Goal: Task Accomplishment & Management: Use online tool/utility

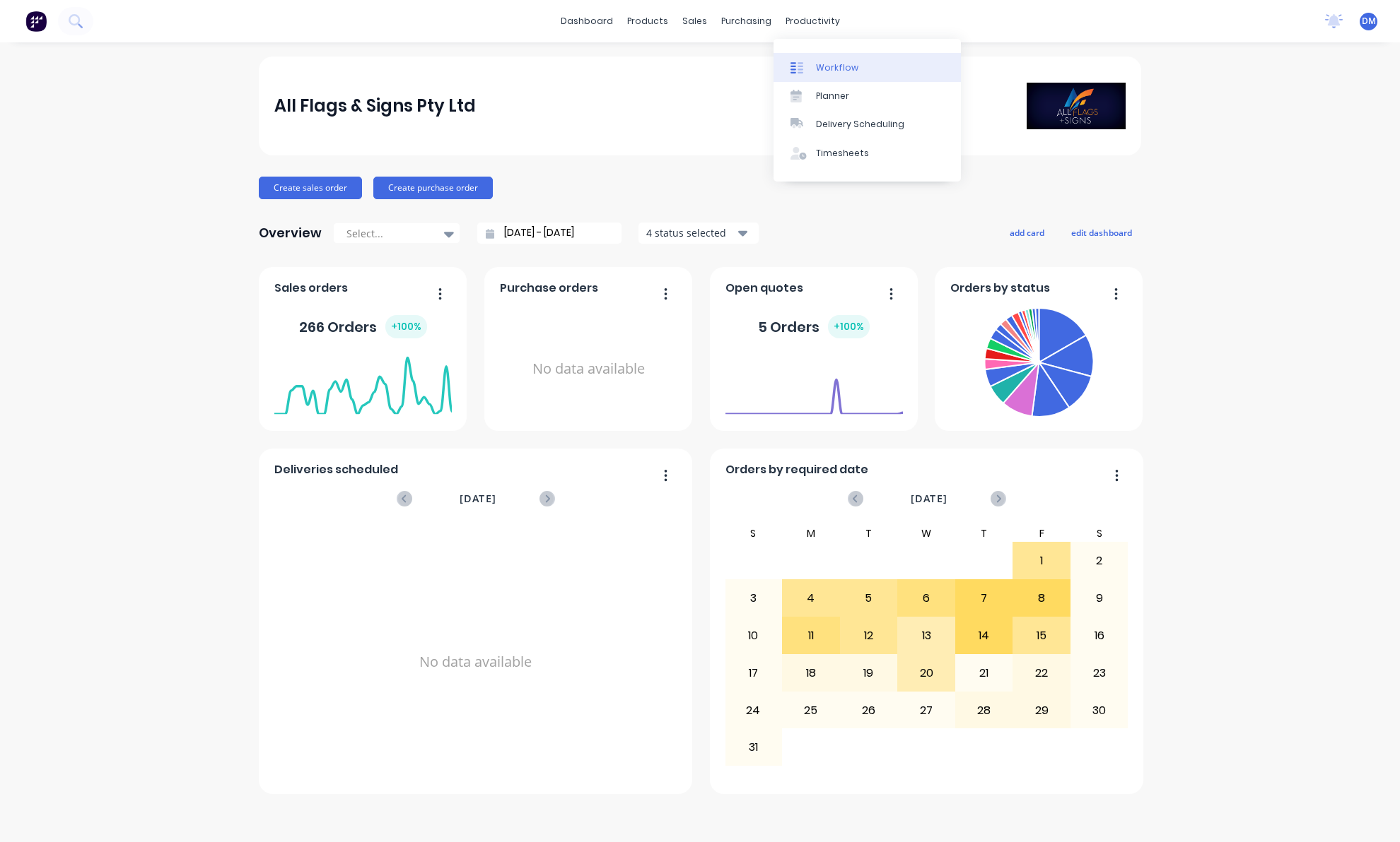
click at [836, 71] on div "Workflow" at bounding box center [837, 68] width 43 height 13
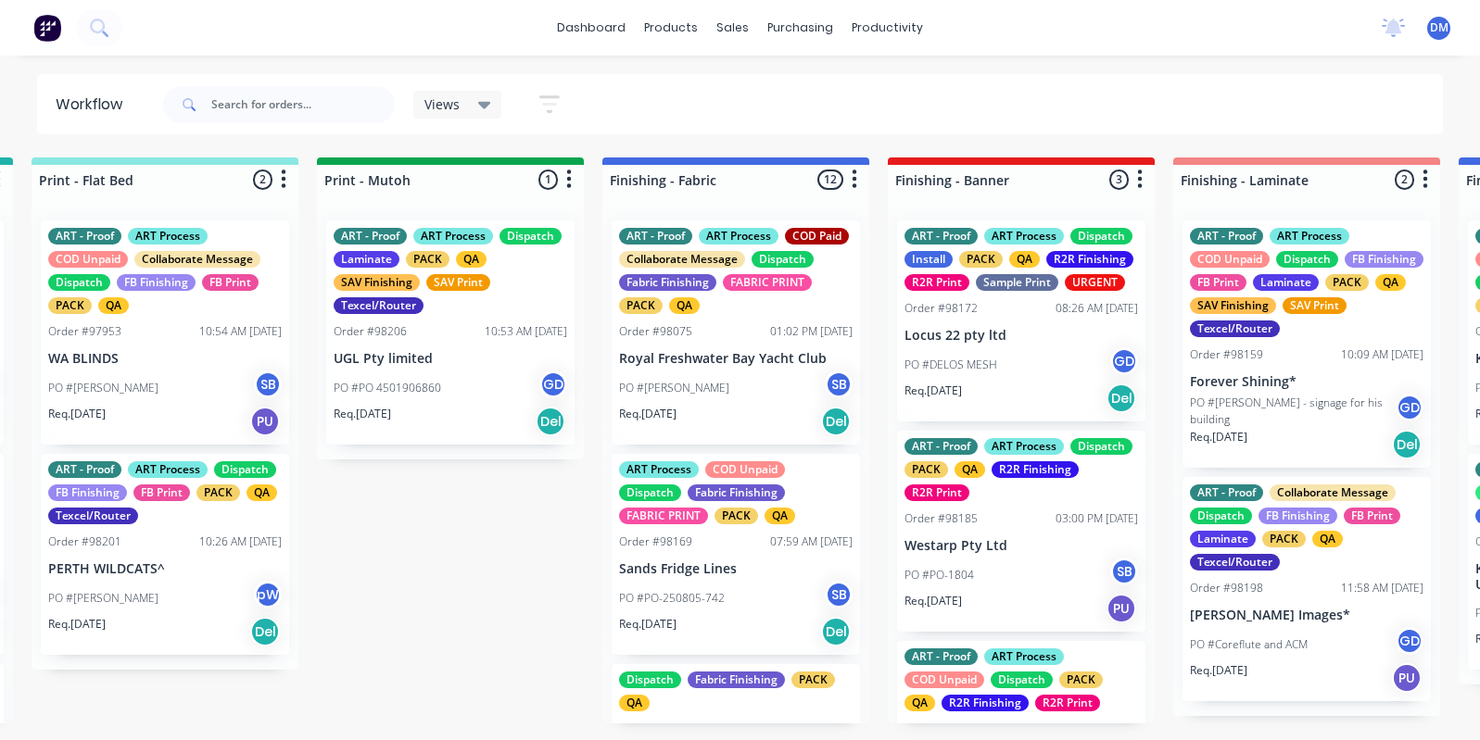
scroll to position [0, 2853]
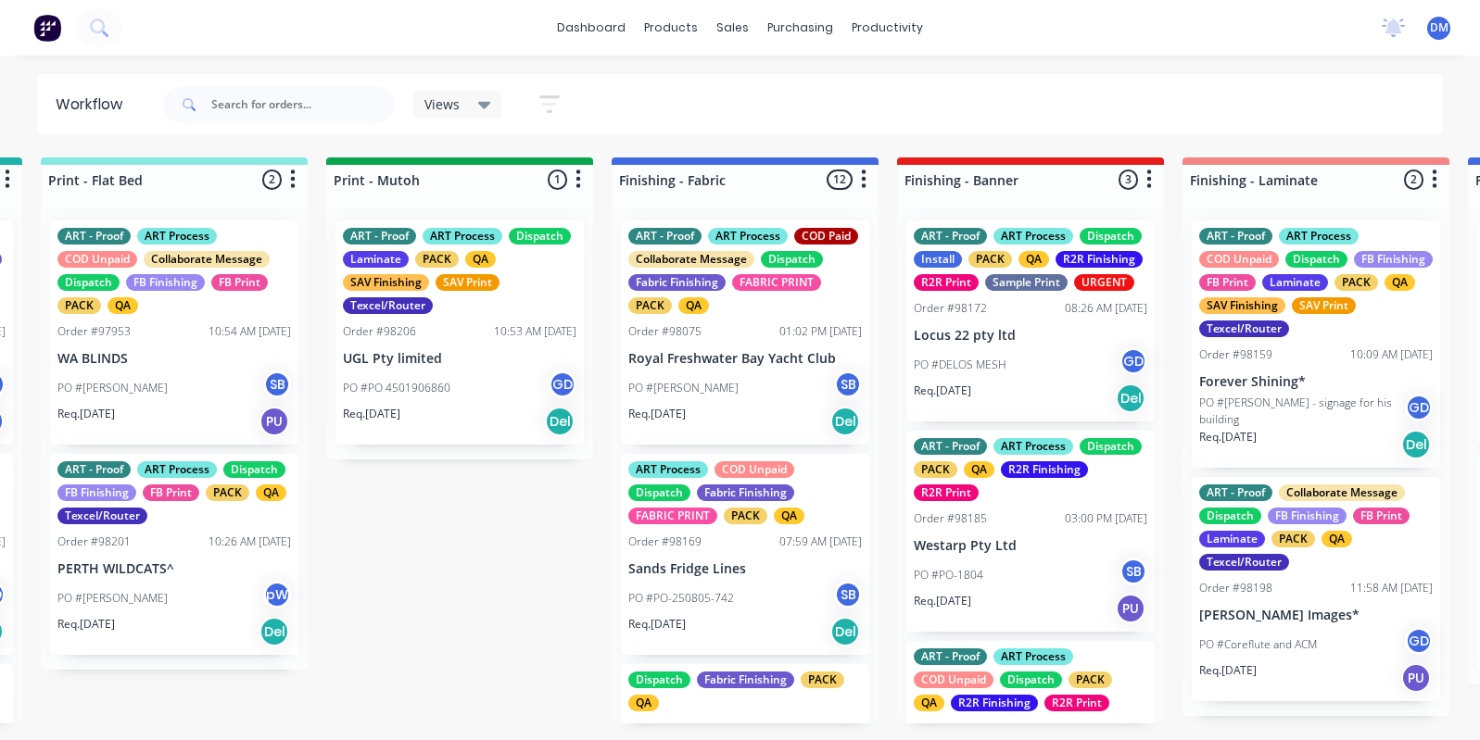
click at [474, 187] on div at bounding box center [459, 180] width 267 height 30
click at [575, 179] on icon "button" at bounding box center [578, 179] width 6 height 23
click at [516, 178] on div at bounding box center [459, 180] width 267 height 30
click at [561, 180] on div at bounding box center [459, 180] width 267 height 30
click at [499, 189] on div at bounding box center [459, 180] width 267 height 30
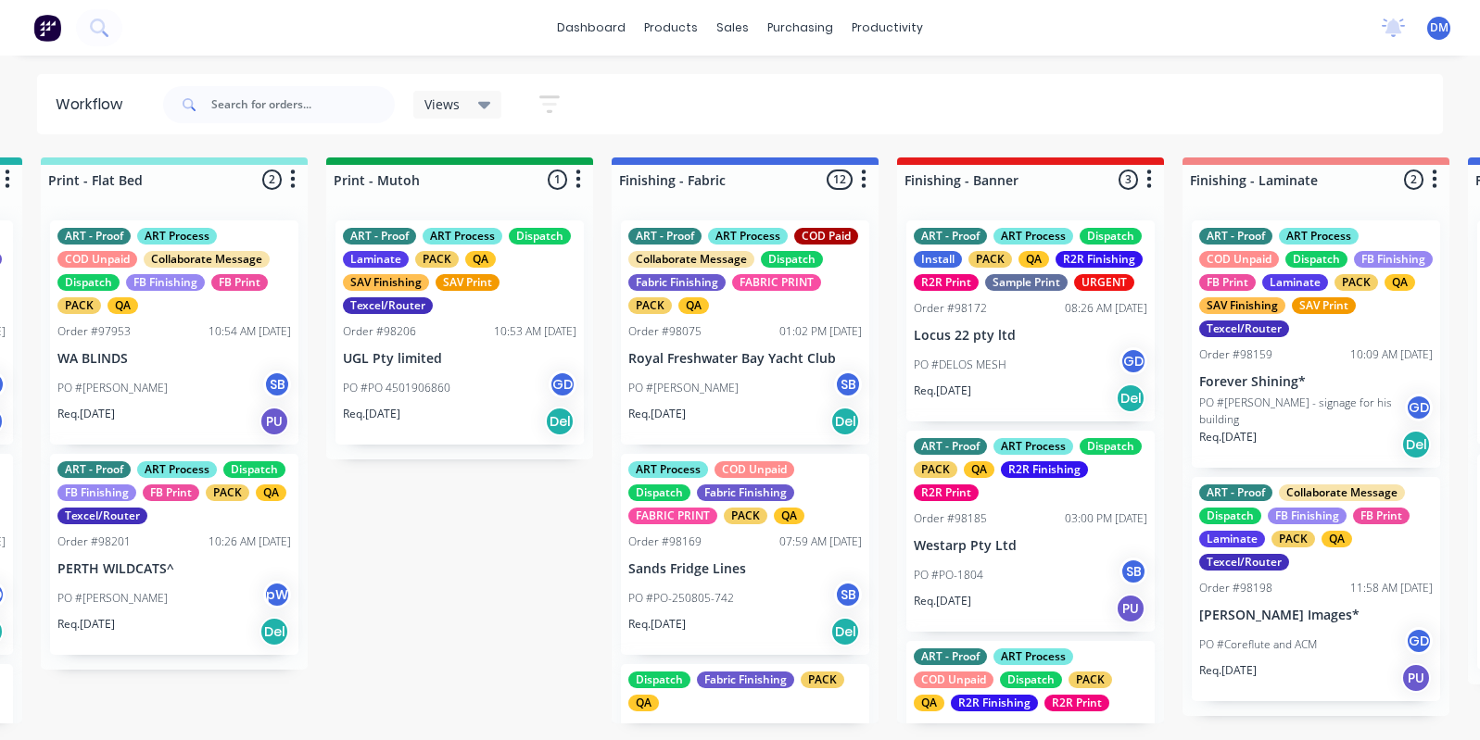
click at [499, 189] on div at bounding box center [459, 180] width 267 height 30
click at [100, 548] on div "Order #98201" at bounding box center [93, 542] width 73 height 17
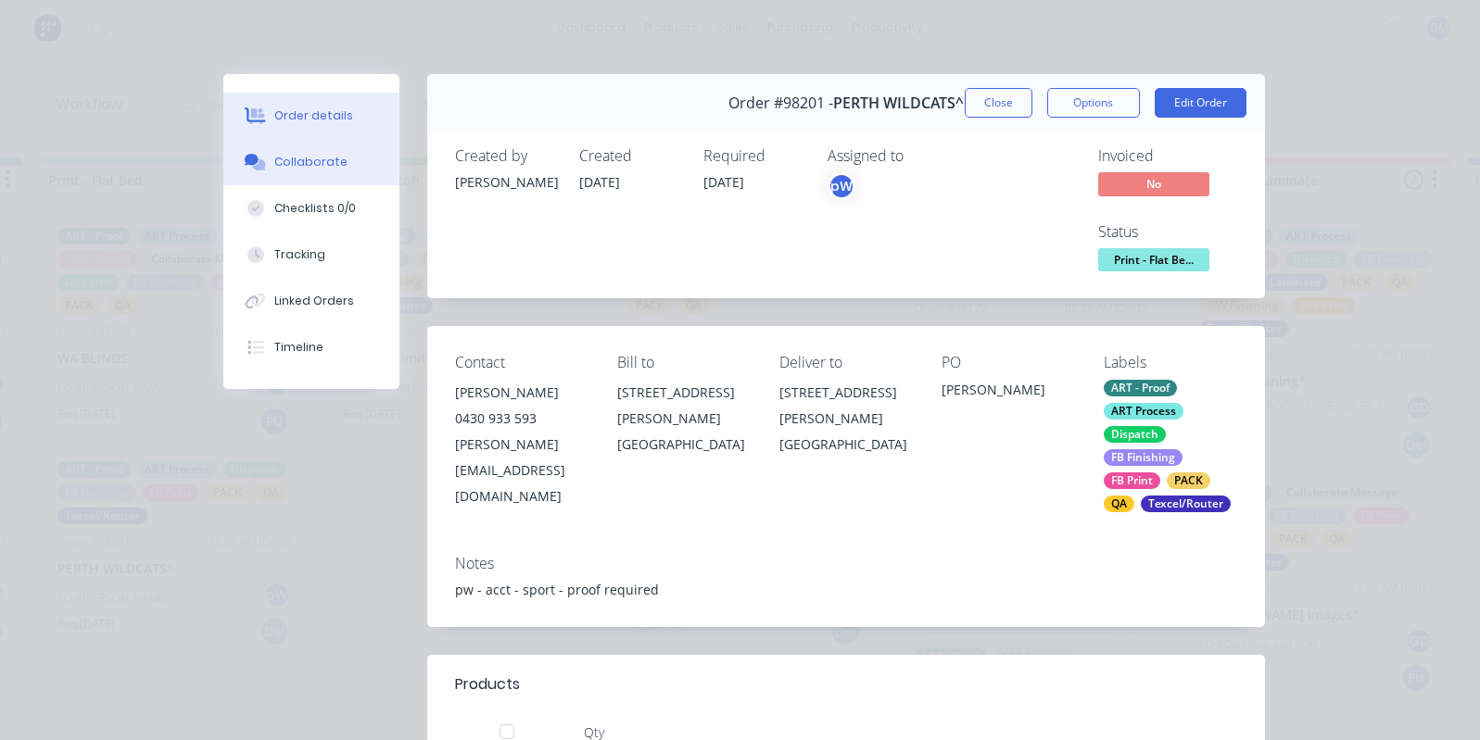
click at [301, 158] on div "Collaborate" at bounding box center [310, 162] width 73 height 17
